Goal: Task Accomplishment & Management: Complete application form

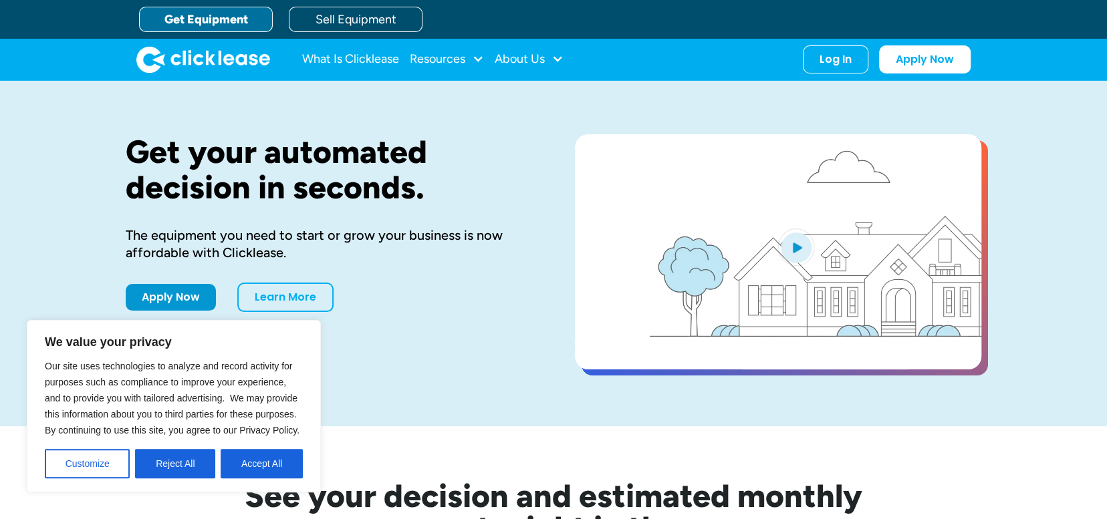
click at [270, 467] on button "Accept All" at bounding box center [262, 463] width 82 height 29
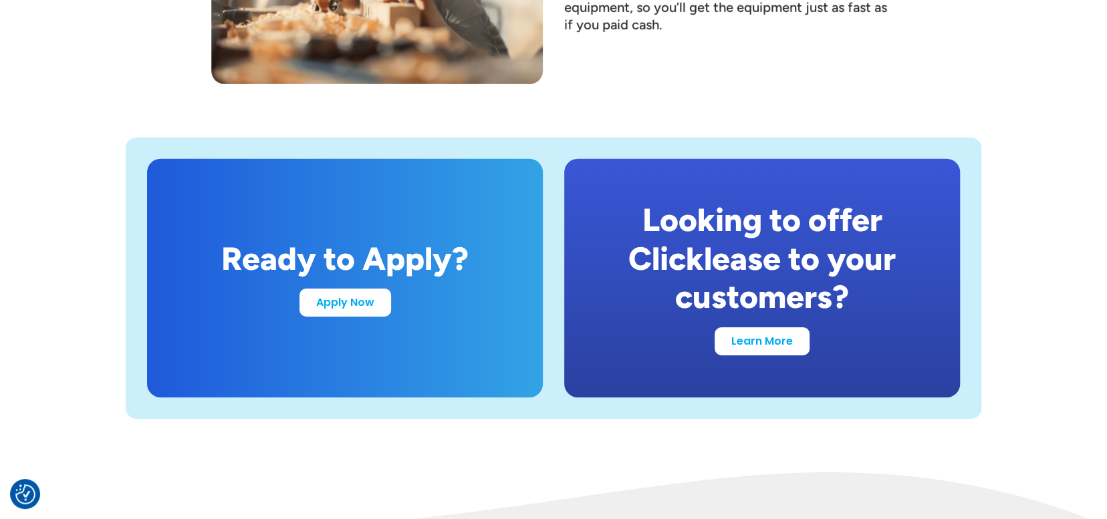
scroll to position [2611, 0]
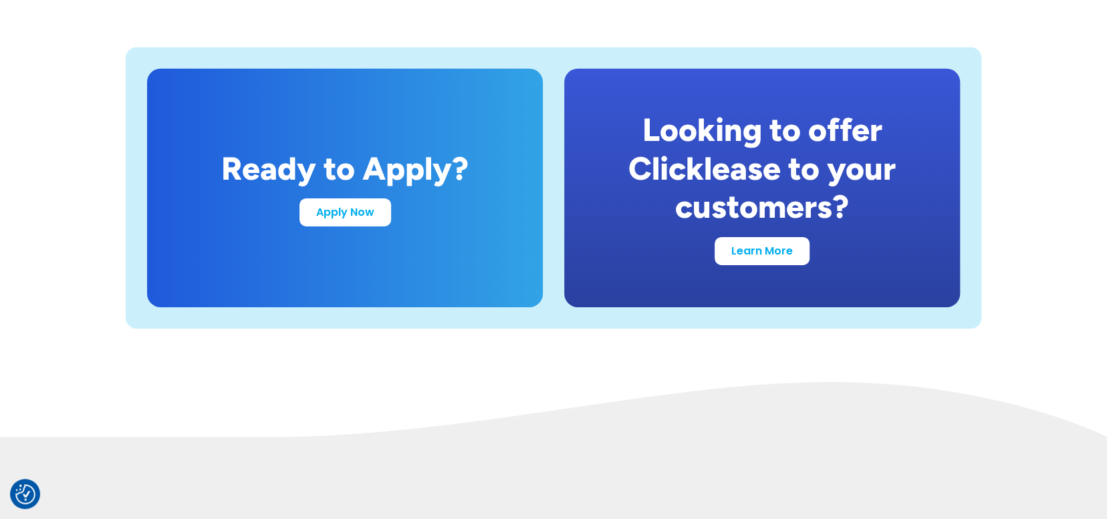
click at [334, 217] on link "Apply Now" at bounding box center [345, 212] width 92 height 28
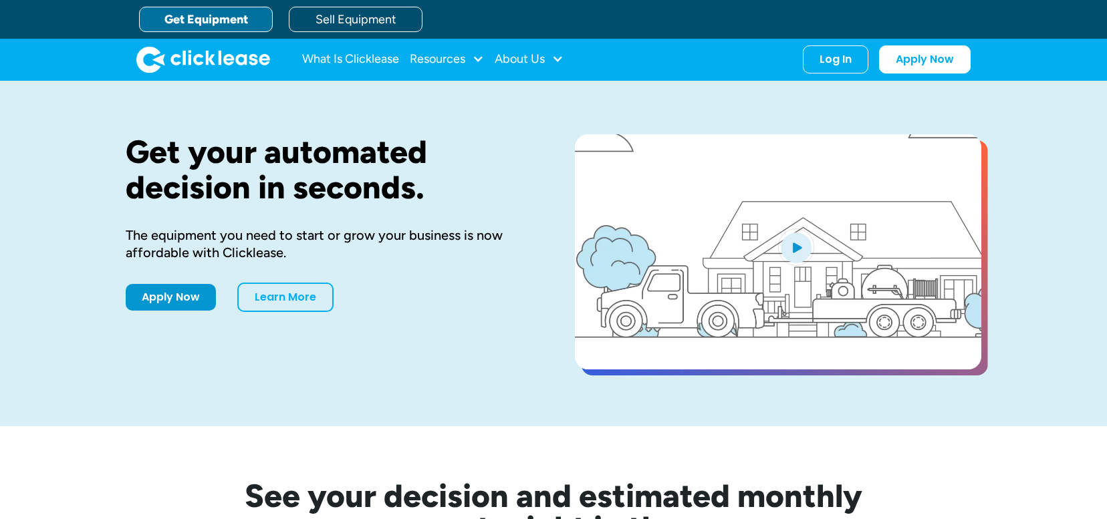
click at [842, 55] on div "Log In" at bounding box center [835, 59] width 32 height 13
